Goal: Task Accomplishment & Management: Manage account settings

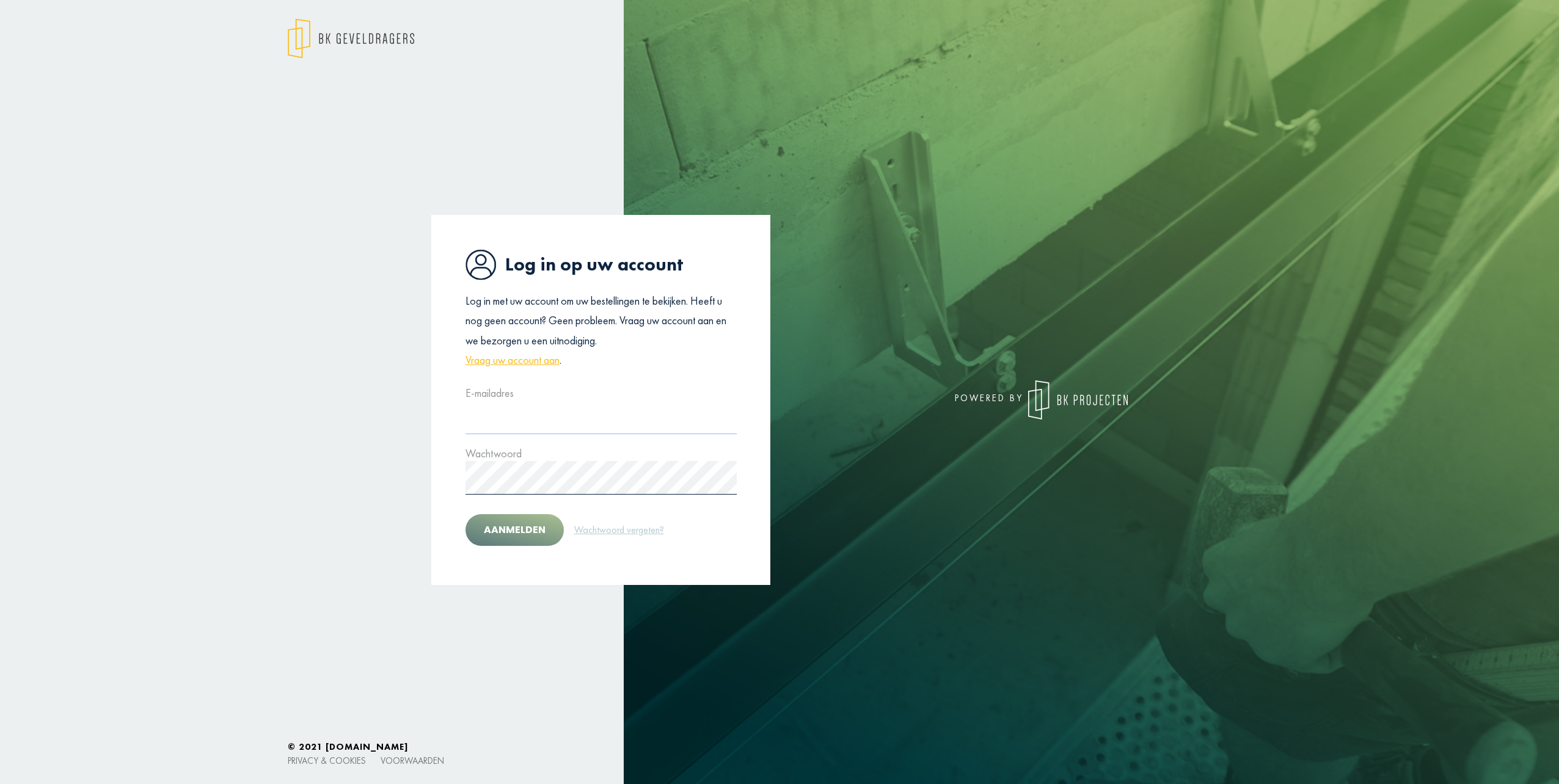
type input "**********"
click at [543, 544] on button "Aanmelden" at bounding box center [515, 530] width 99 height 32
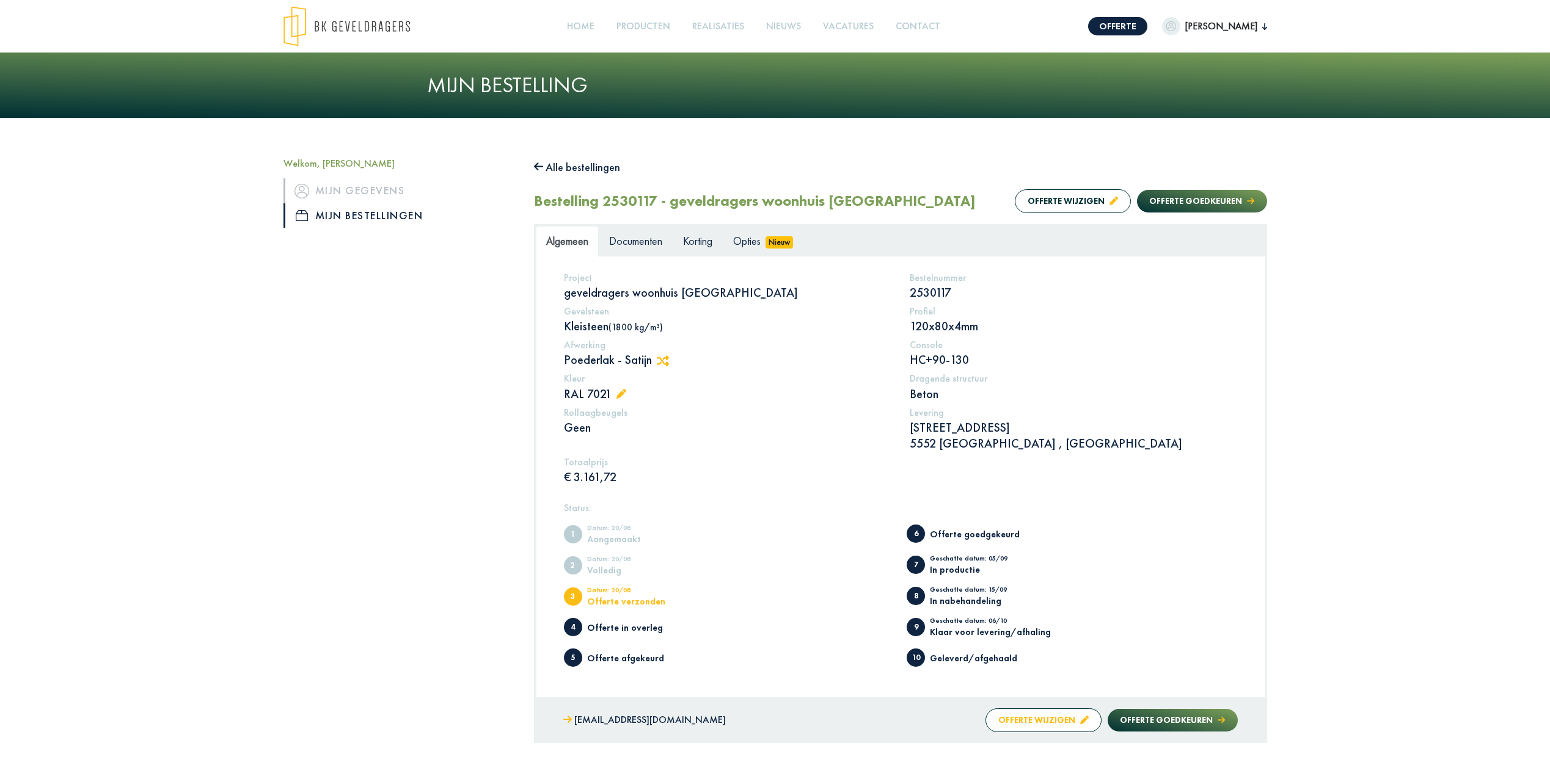
click at [1068, 718] on button "Offerte wijzigen" at bounding box center [1043, 720] width 116 height 24
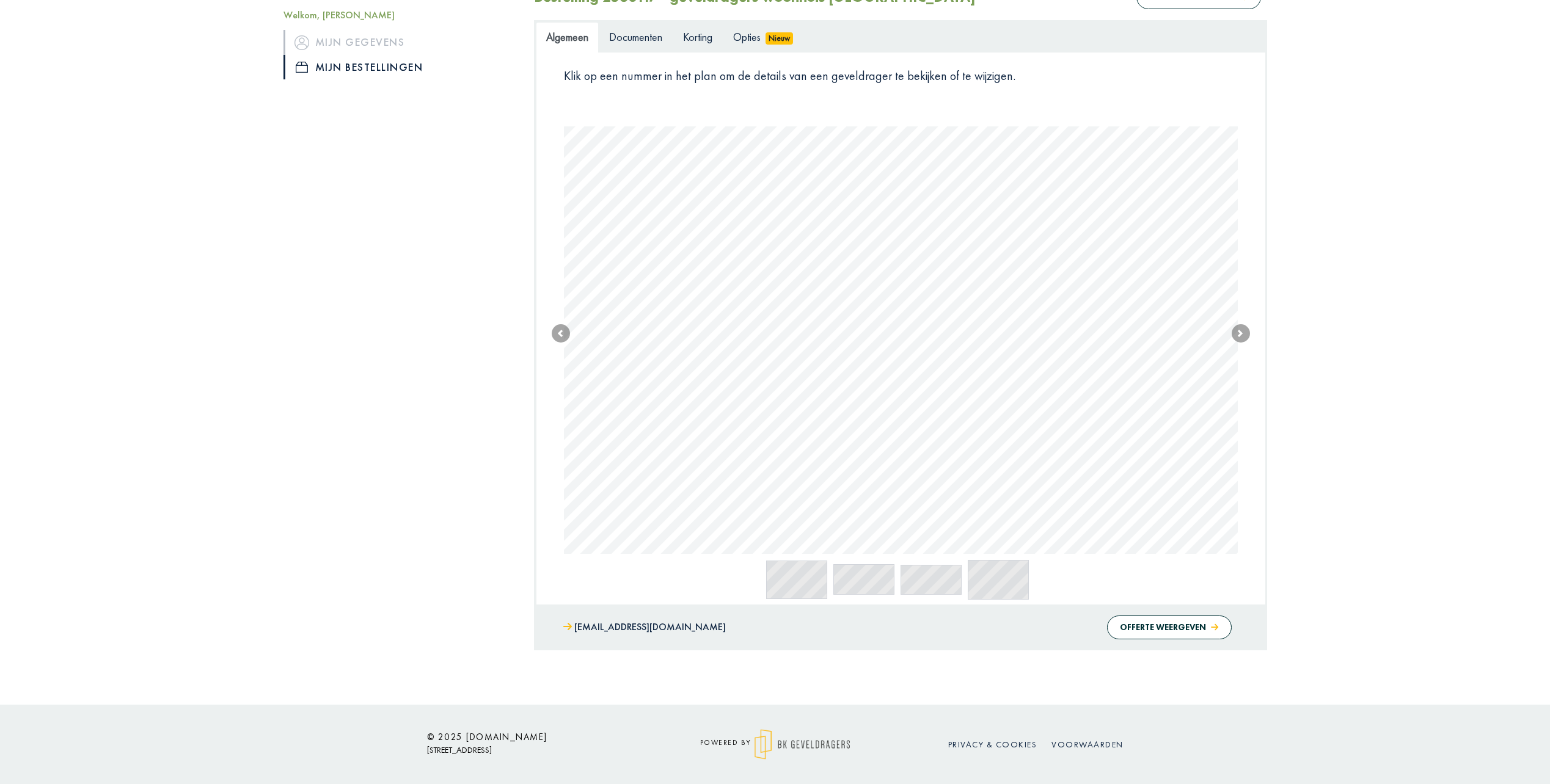
scroll to position [136, 0]
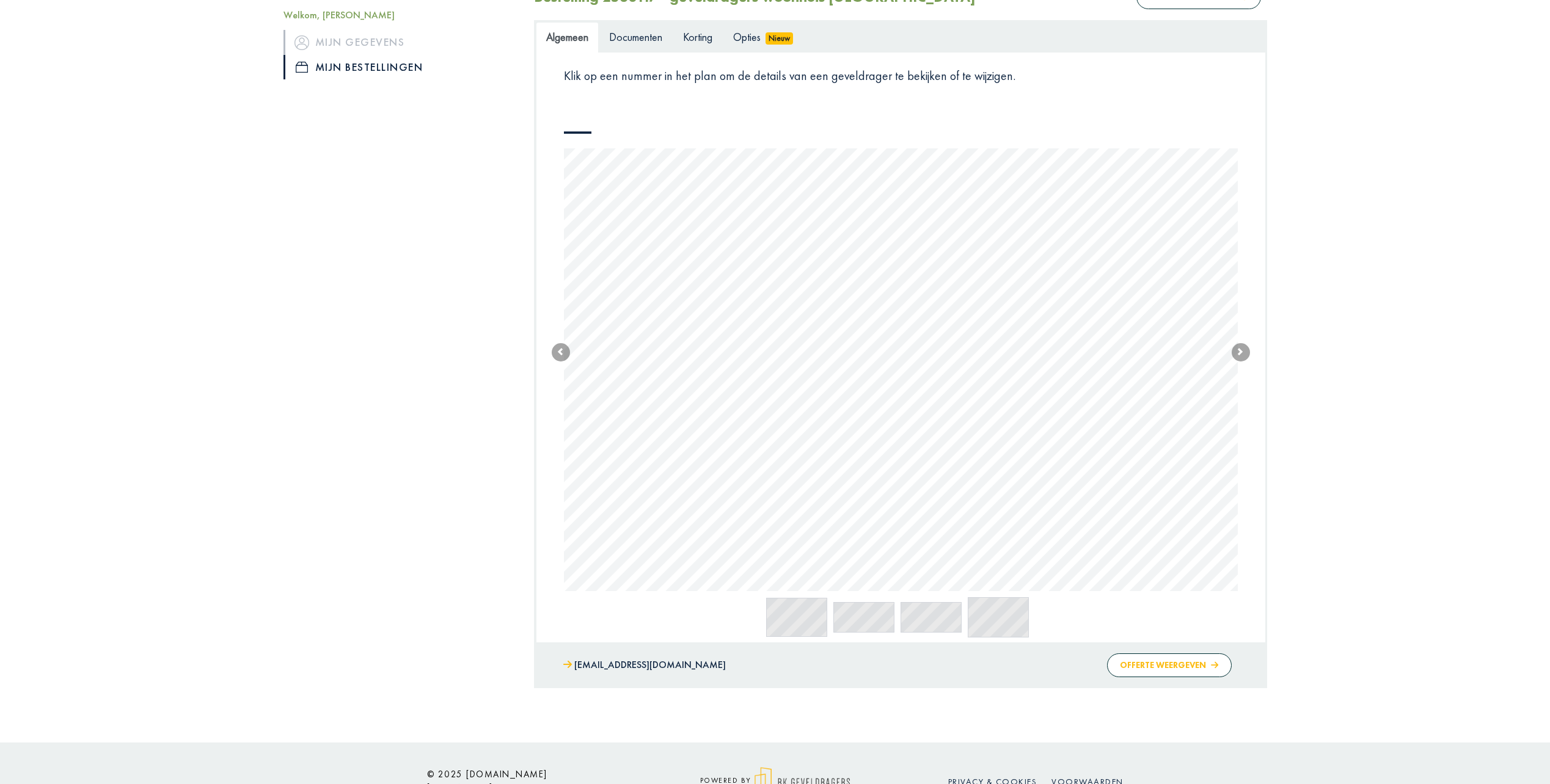
click at [1149, 662] on button "Offerte weergeven" at bounding box center [1169, 666] width 124 height 24
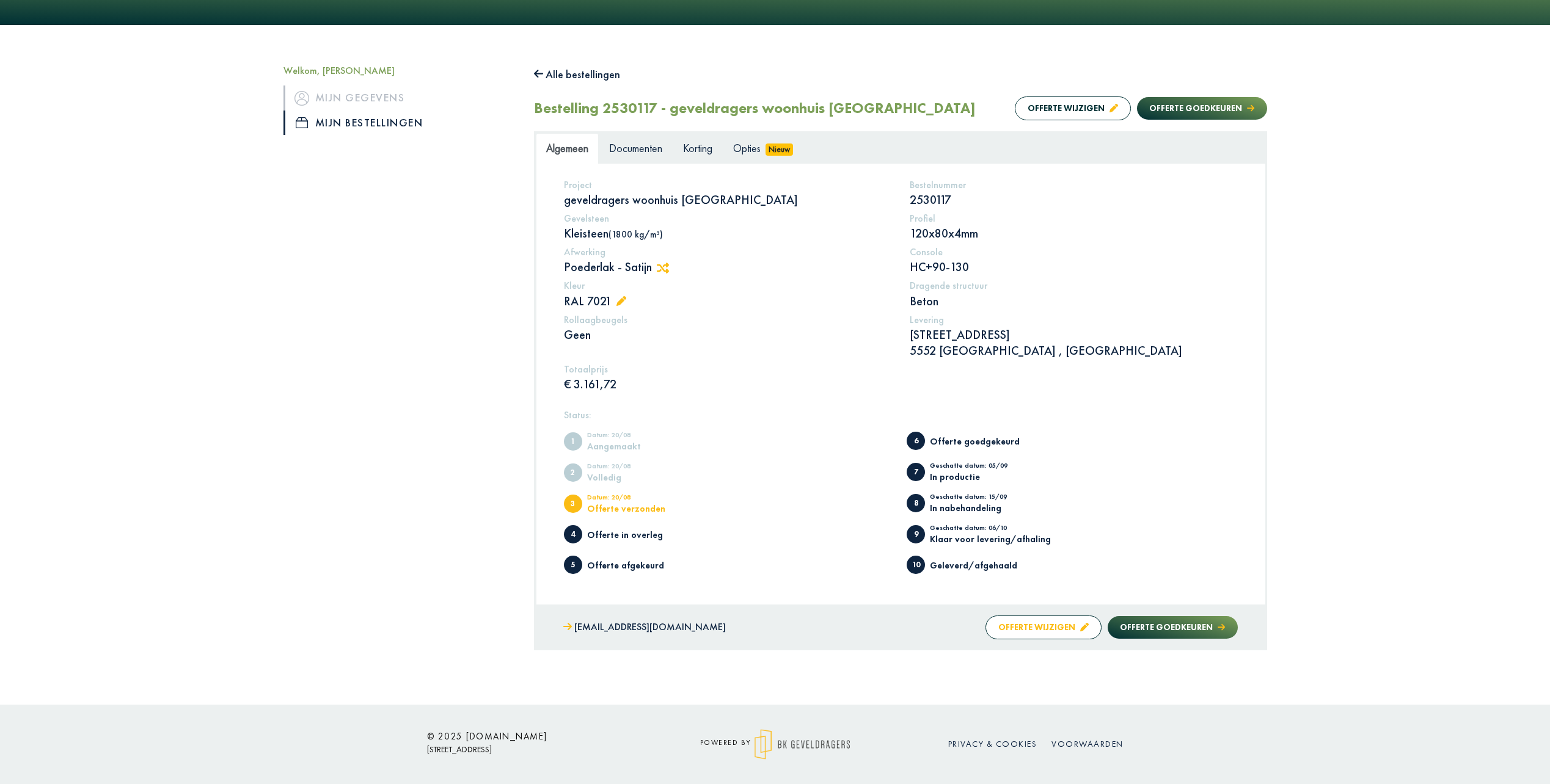
click at [1064, 624] on button "Offerte wijzigen" at bounding box center [1043, 627] width 116 height 24
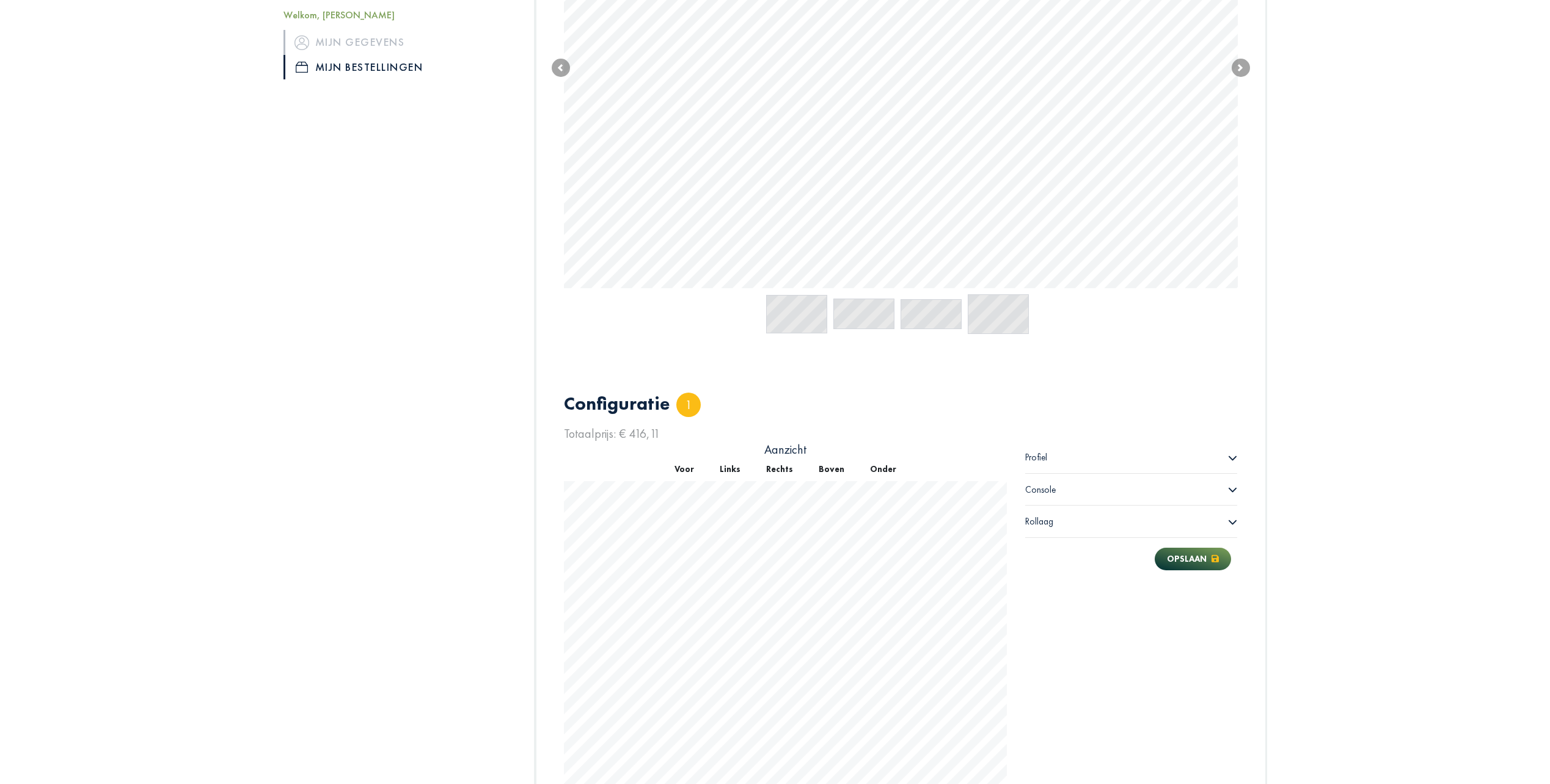
scroll to position [467, 0]
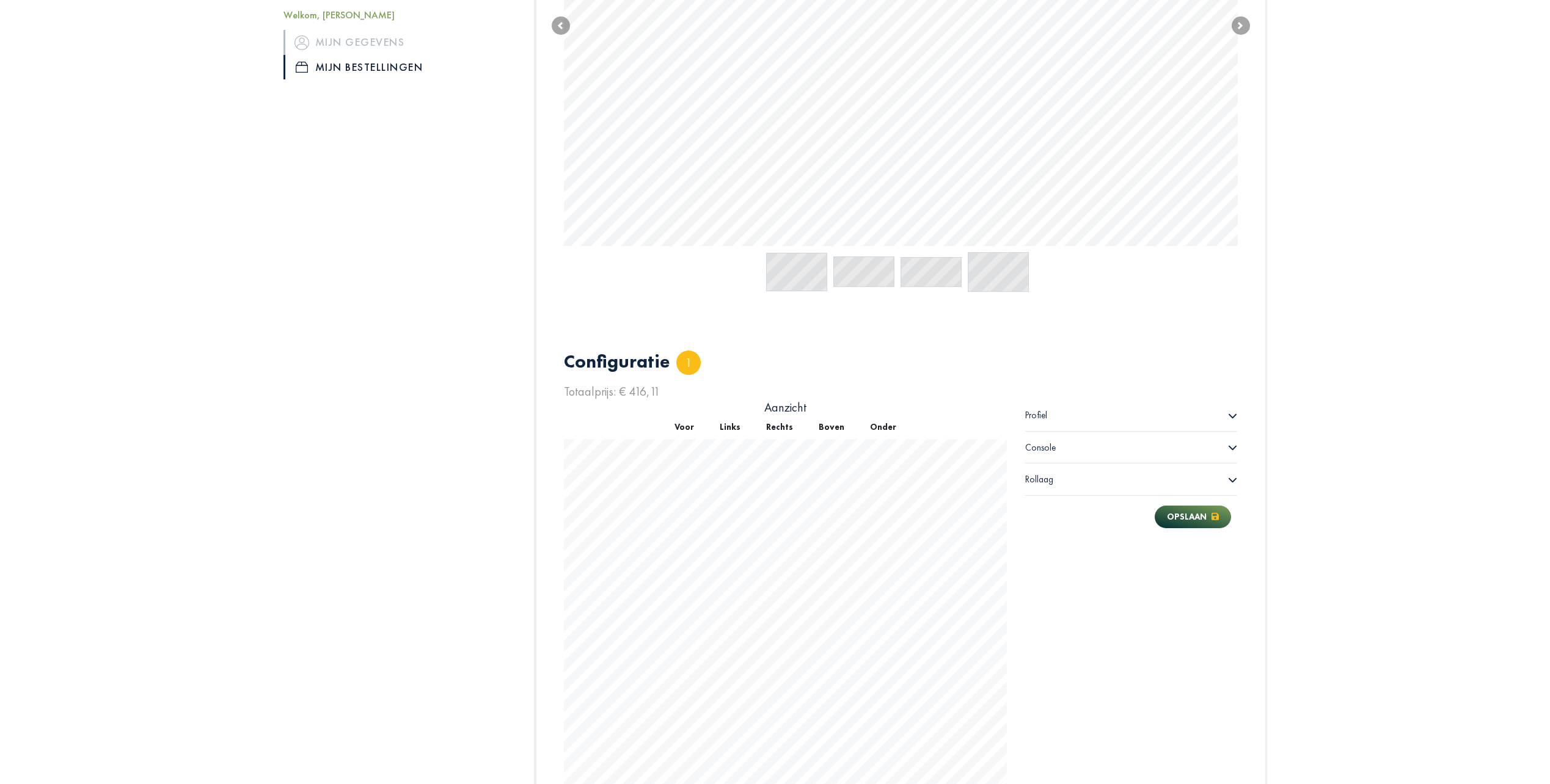
click at [831, 431] on button "Boven" at bounding box center [831, 427] width 52 height 24
click at [870, 425] on button "Onder" at bounding box center [883, 427] width 52 height 24
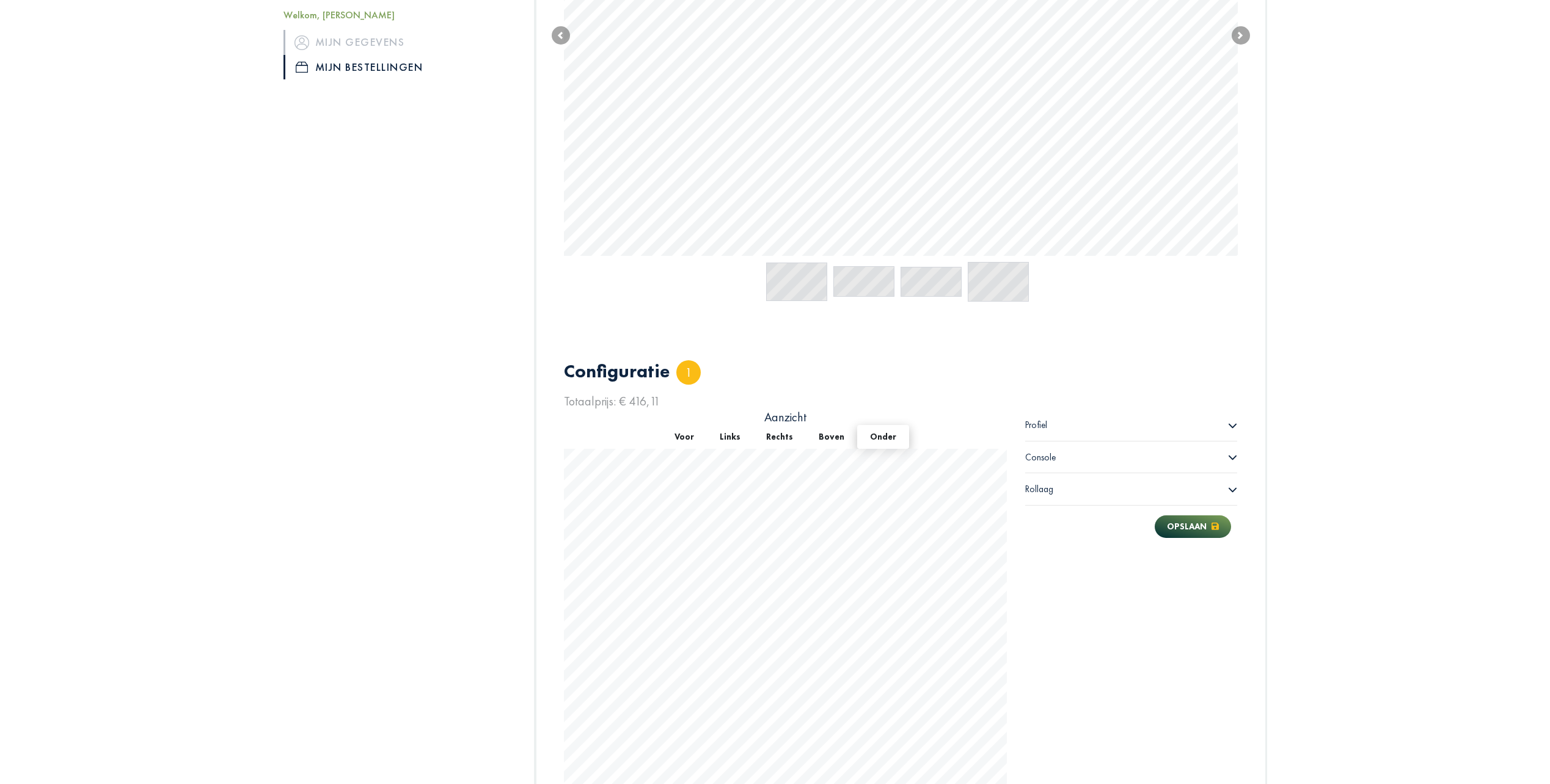
scroll to position [464, 0]
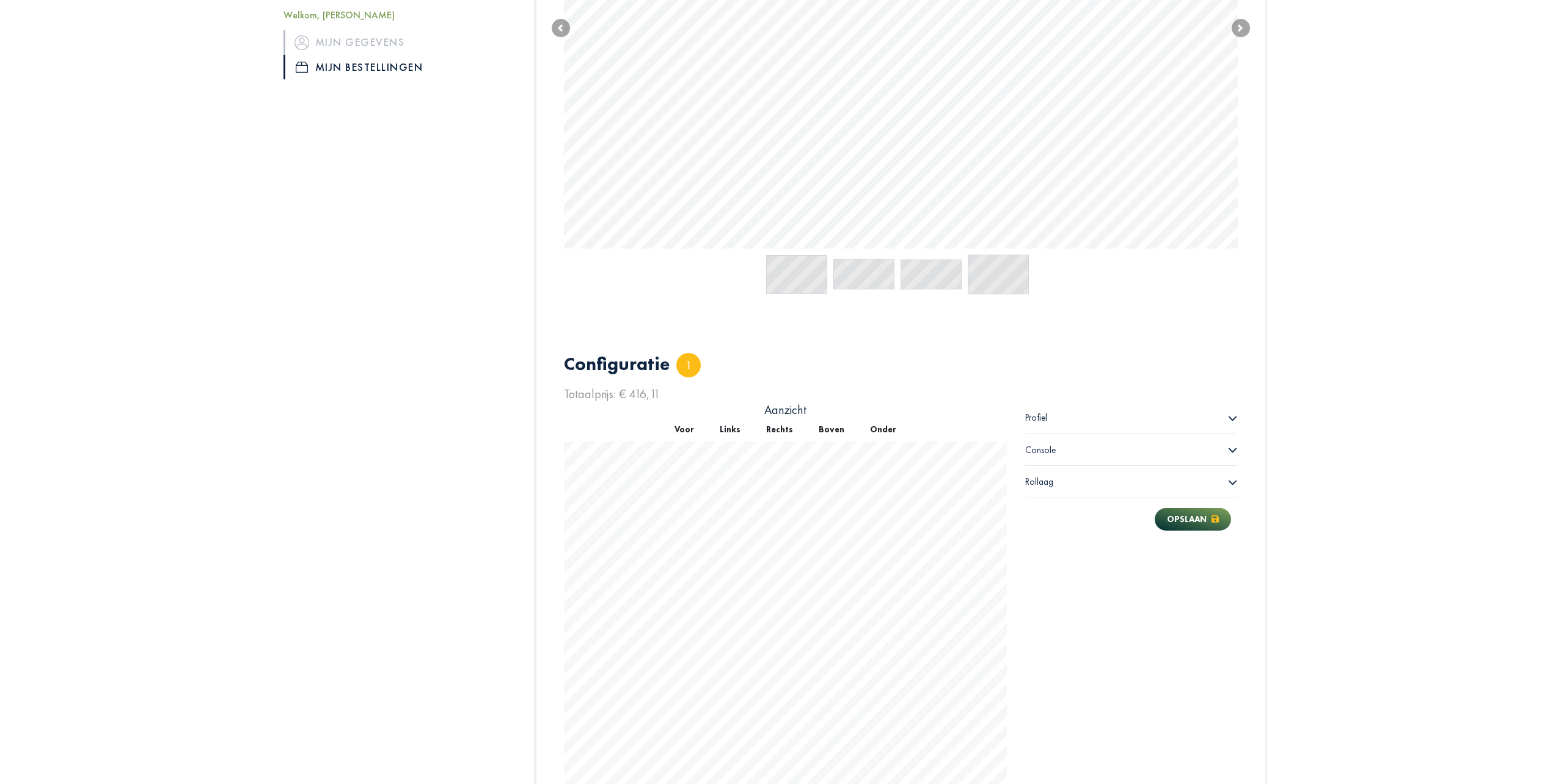
click at [699, 433] on button "Voor" at bounding box center [684, 429] width 45 height 24
click at [718, 434] on button "Links" at bounding box center [730, 429] width 46 height 24
click at [1047, 459] on div "Console" at bounding box center [1131, 450] width 212 height 32
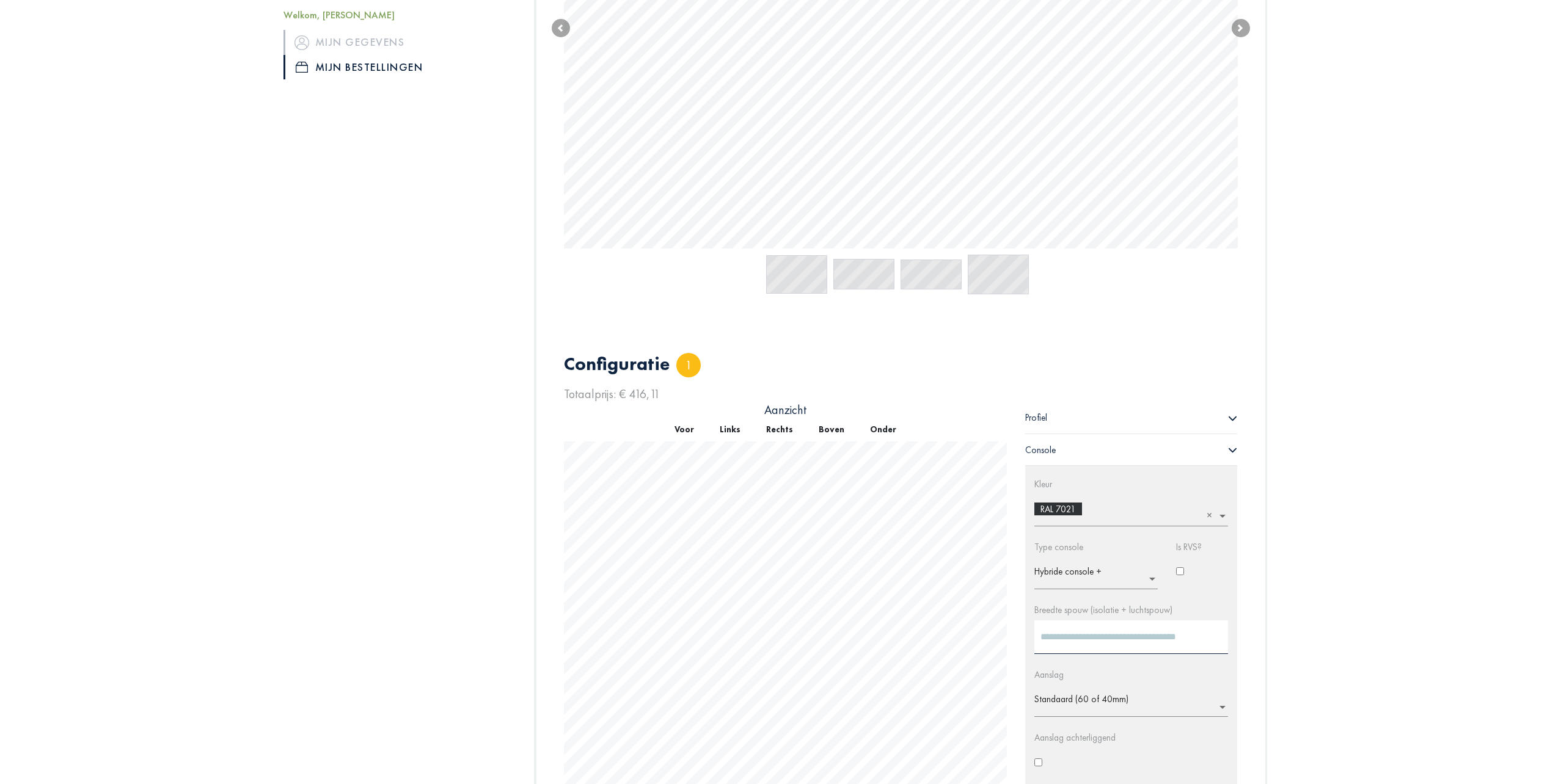
scroll to position [467, 0]
click at [1088, 565] on input "text" at bounding box center [1099, 573] width 130 height 20
click at [1093, 588] on span "Console voor houtbouw" at bounding box center [1089, 589] width 90 height 12
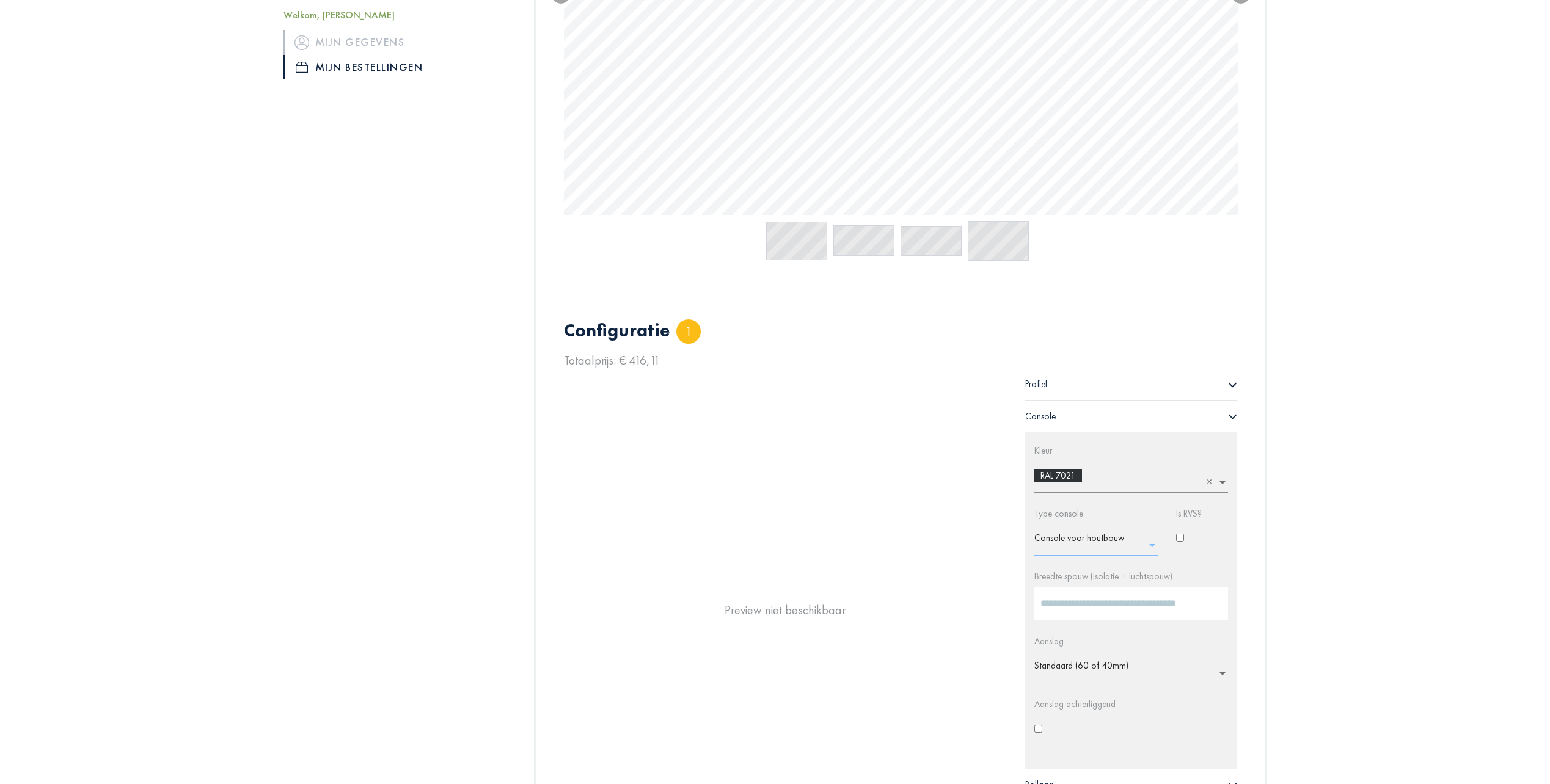
scroll to position [475, 0]
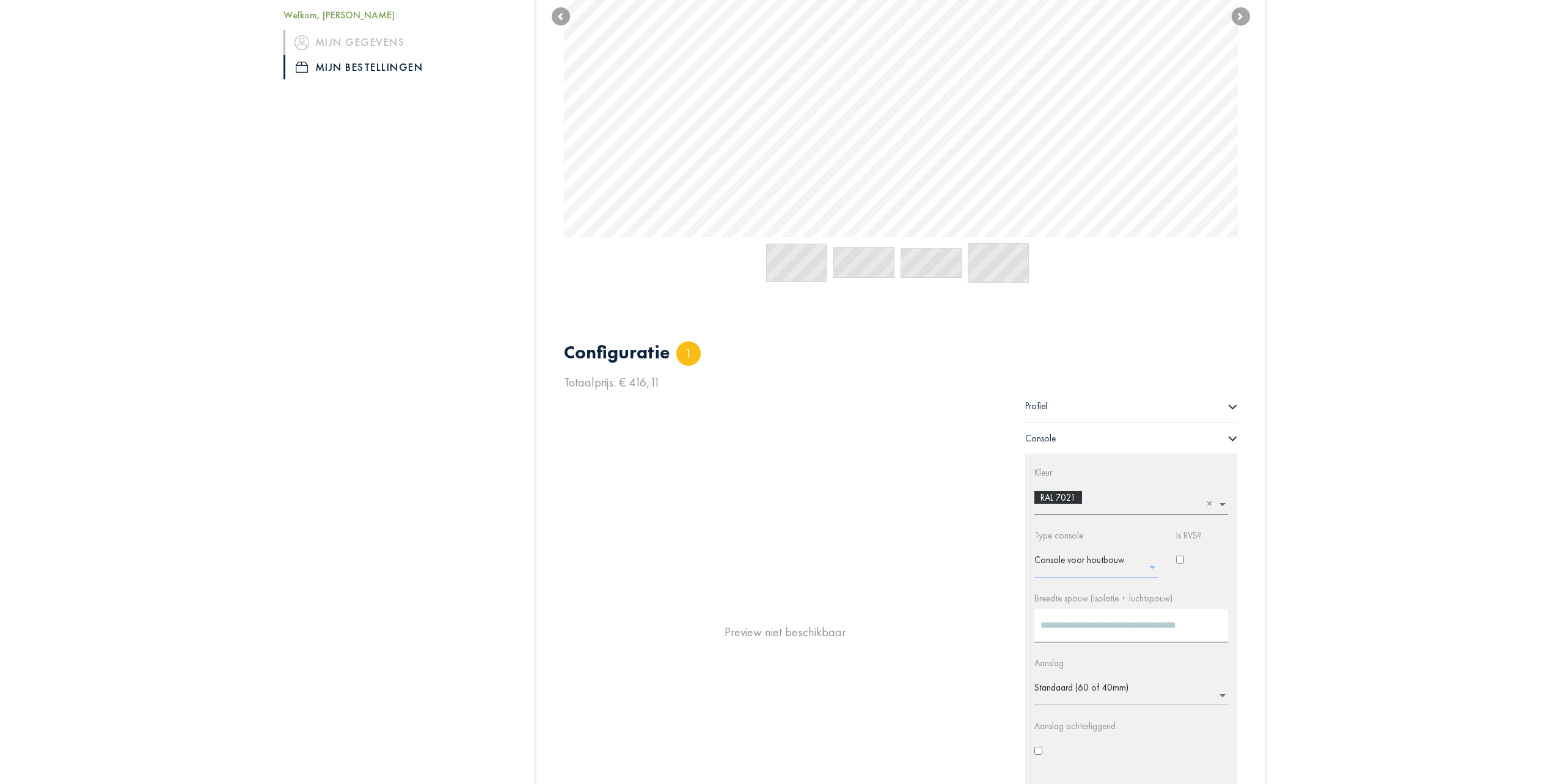
click at [1066, 558] on input "text" at bounding box center [1099, 564] width 130 height 20
click at [1056, 631] on span "Zonder console" at bounding box center [1073, 635] width 57 height 12
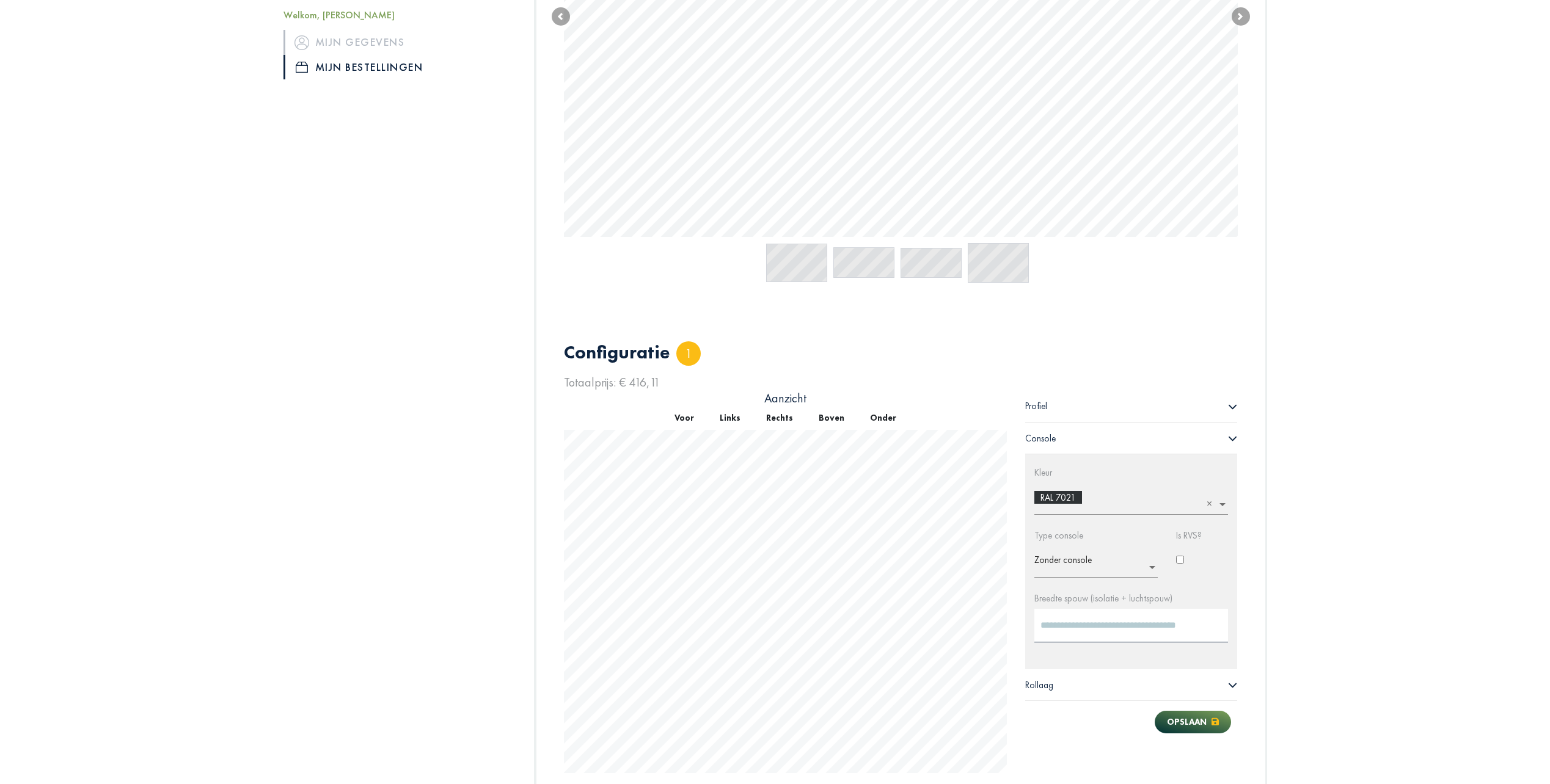
click at [1076, 573] on ng-select "× Zonder console" at bounding box center [1095, 562] width 123 height 32
click at [1076, 603] on span "Hybride console +" at bounding box center [1078, 607] width 67 height 12
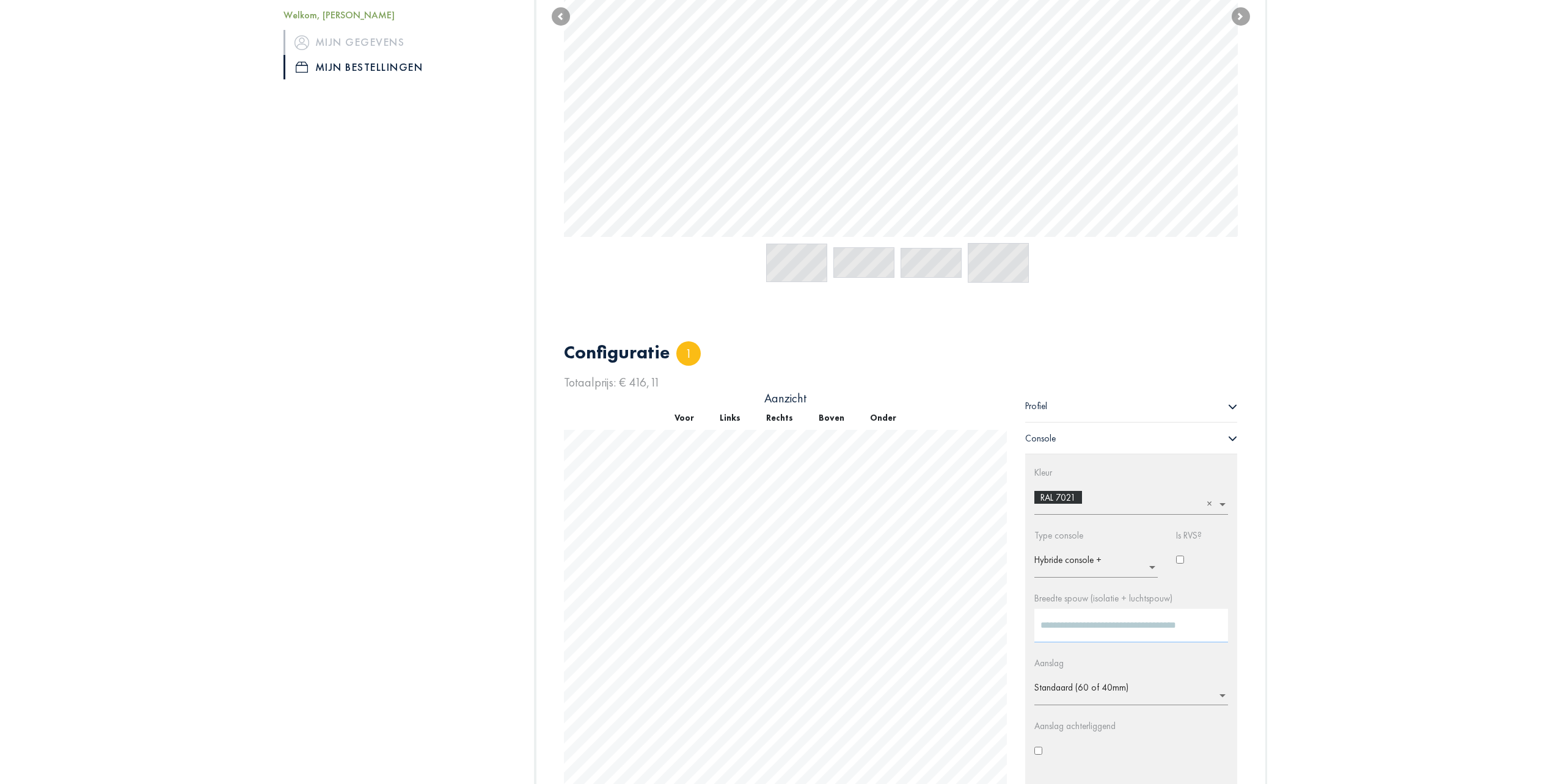
drag, startPoint x: 1076, startPoint y: 628, endPoint x: 1016, endPoint y: 633, distance: 60.2
click at [1016, 633] on div "Profiel Lengte (mm) **** Afwerking × Poederlak - Satijn Profiel × 120x80x4mm T-…" at bounding box center [1131, 642] width 231 height 505
